Goal: Unclear

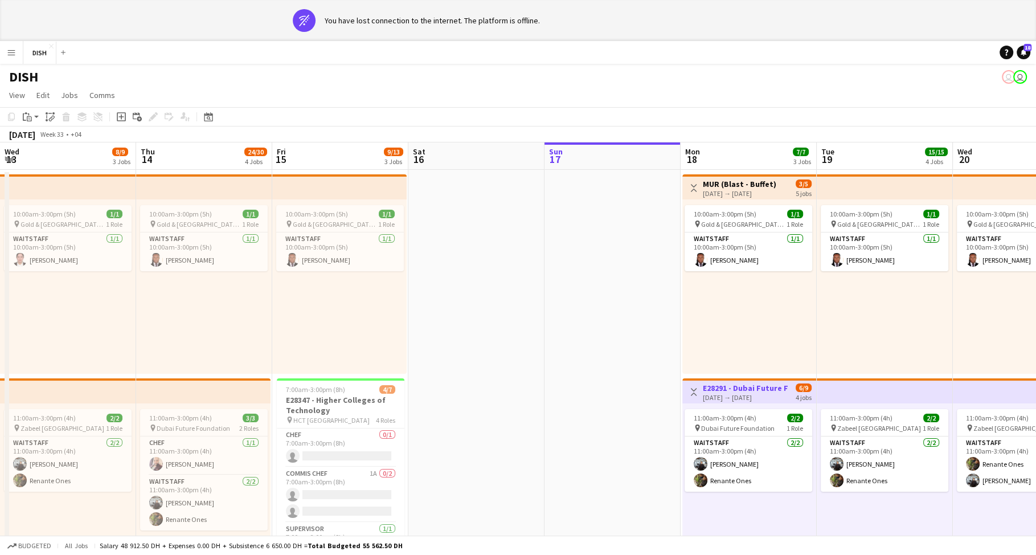
scroll to position [0, 418]
